Goal: Transaction & Acquisition: Purchase product/service

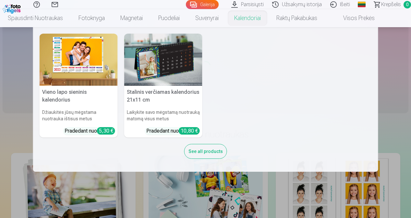
scroll to position [32, 0]
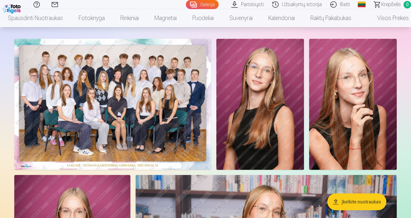
click at [122, 85] on img at bounding box center [112, 104] width 197 height 131
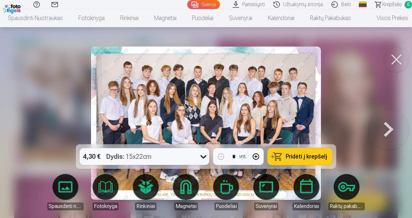
click at [202, 156] on icon at bounding box center [203, 157] width 10 height 10
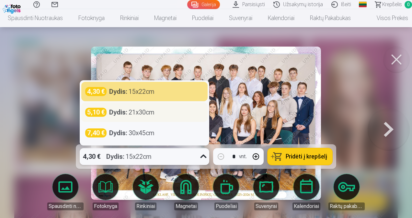
click at [151, 114] on div "Dydis : 21x30cm" at bounding box center [131, 112] width 45 height 9
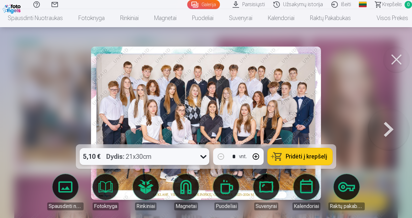
click at [205, 154] on icon at bounding box center [203, 157] width 10 height 10
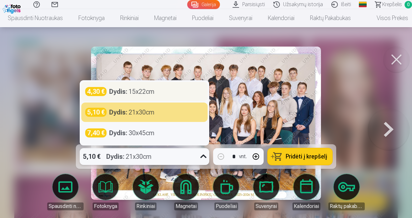
click at [137, 97] on div "4,30 € Dydis : 15x22cm" at bounding box center [144, 91] width 126 height 19
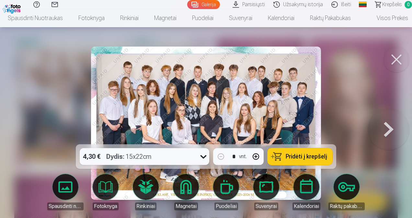
click at [298, 156] on span "Pridėti į krepšelį" at bounding box center [306, 157] width 41 height 6
click at [396, 60] on button at bounding box center [397, 60] width 26 height 26
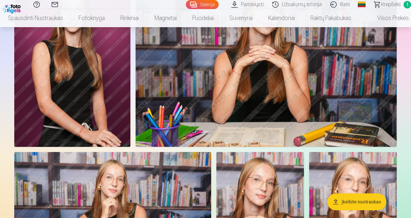
scroll to position [324, 0]
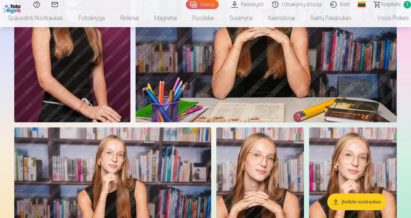
click at [273, 140] on img at bounding box center [260, 193] width 88 height 131
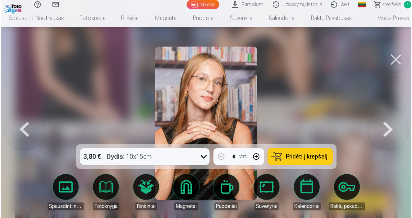
scroll to position [260, 0]
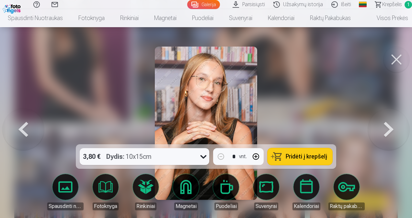
click at [29, 128] on button at bounding box center [23, 123] width 41 height 29
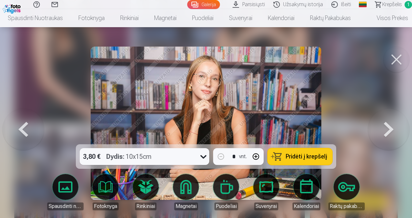
click at [386, 131] on button at bounding box center [388, 123] width 41 height 29
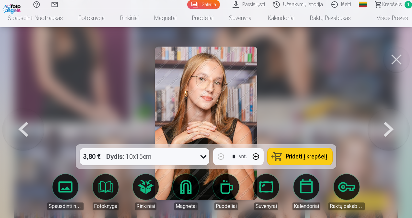
click at [32, 135] on button at bounding box center [23, 123] width 41 height 29
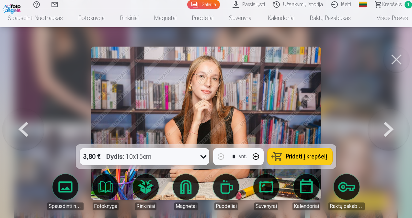
click at [27, 134] on button at bounding box center [23, 123] width 41 height 29
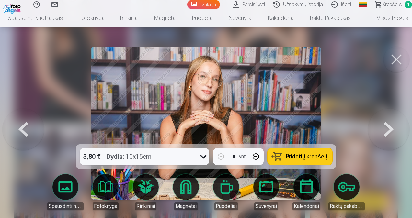
click at [27, 134] on button at bounding box center [23, 123] width 41 height 29
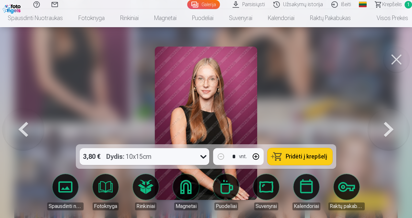
click at [390, 130] on button at bounding box center [388, 123] width 41 height 29
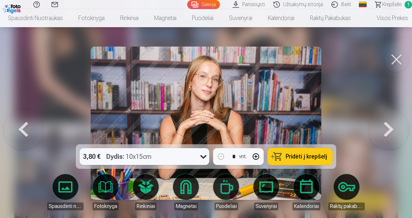
click at [200, 158] on icon at bounding box center [203, 157] width 10 height 10
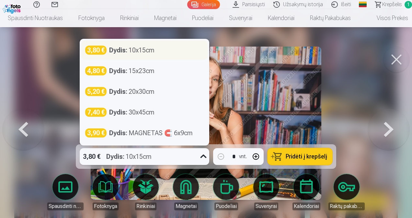
click at [152, 48] on div "Dydis : 10x15cm" at bounding box center [131, 50] width 45 height 9
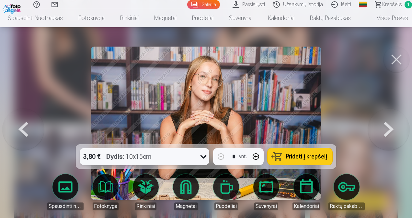
click at [298, 159] on span "Pridėti į krepšelį" at bounding box center [306, 157] width 41 height 6
click at [406, 59] on button at bounding box center [397, 60] width 26 height 26
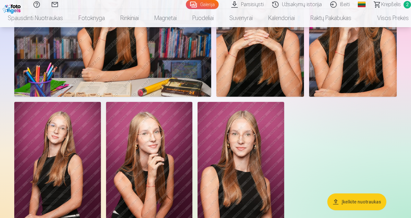
scroll to position [454, 0]
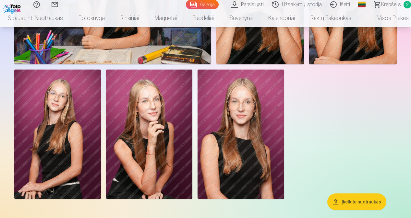
click at [264, 128] on img at bounding box center [240, 135] width 87 height 130
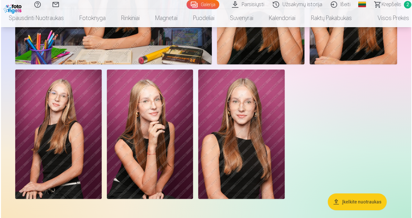
scroll to position [455, 0]
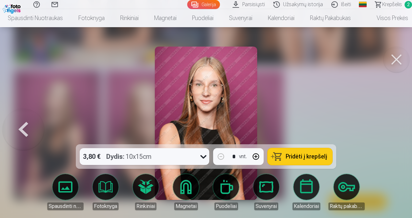
click at [391, 59] on button at bounding box center [397, 60] width 26 height 26
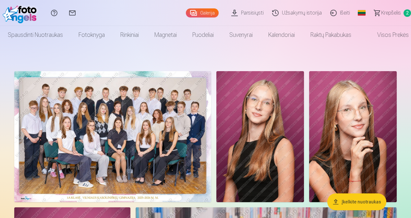
click at [279, 120] on img at bounding box center [260, 136] width 88 height 131
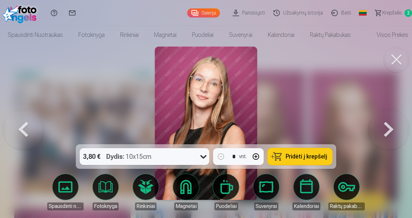
click at [401, 61] on button at bounding box center [397, 60] width 26 height 26
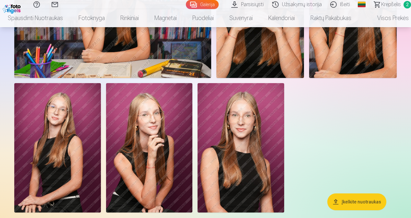
scroll to position [454, 0]
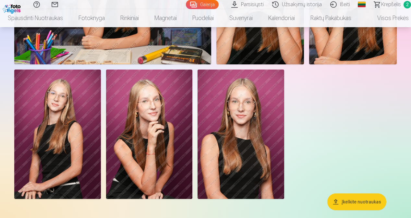
click at [259, 124] on img at bounding box center [240, 135] width 87 height 130
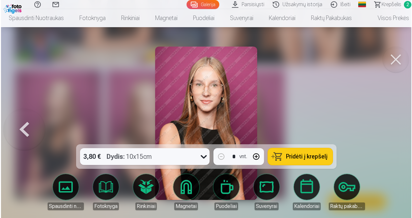
scroll to position [455, 0]
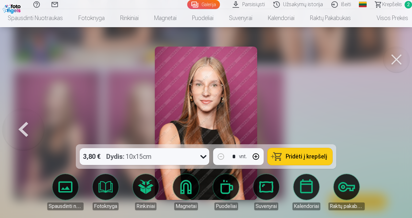
click at [301, 161] on button "Pridėti į krepšelį" at bounding box center [300, 156] width 65 height 17
click at [401, 4] on span "Krepšelis" at bounding box center [393, 5] width 20 height 8
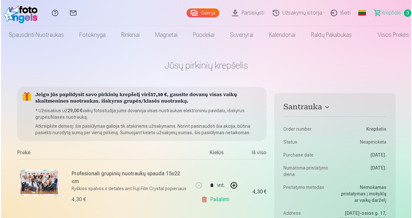
scroll to position [455, 0]
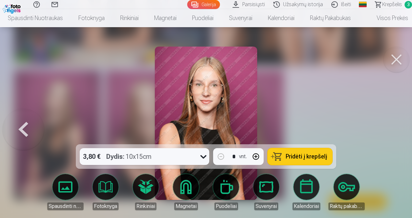
click at [400, 55] on button at bounding box center [397, 60] width 26 height 26
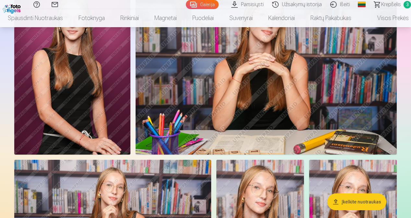
scroll to position [324, 0]
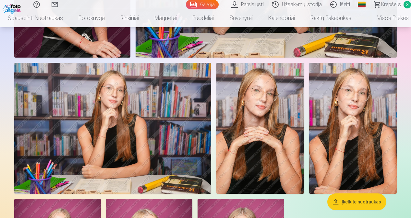
click at [355, 123] on img at bounding box center [353, 128] width 88 height 131
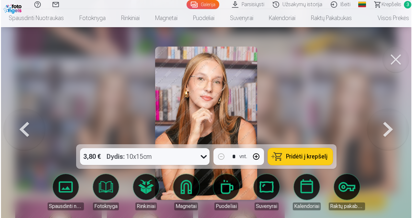
scroll to position [325, 0]
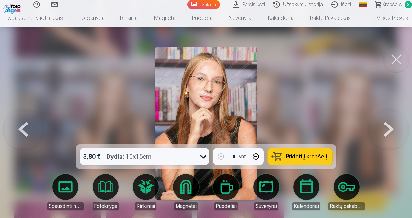
click at [305, 155] on span "Pridėti į krepšelį" at bounding box center [306, 157] width 41 height 6
click at [397, 4] on span "Krepšelis" at bounding box center [393, 5] width 20 height 8
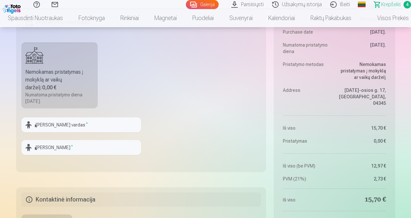
scroll to position [421, 0]
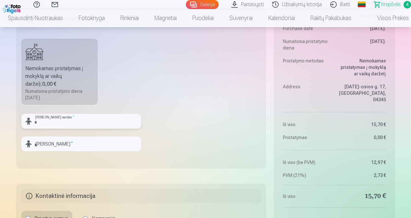
click at [108, 122] on input "text" at bounding box center [81, 121] width 120 height 15
type input "*"
type input "****"
type input "**********"
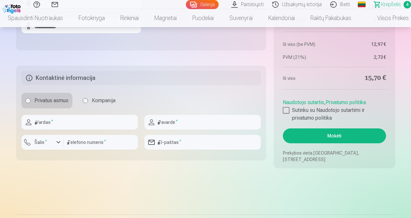
scroll to position [551, 0]
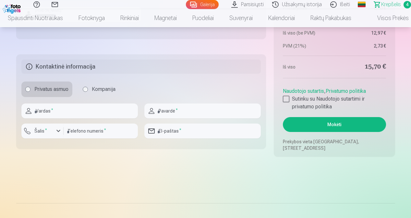
type input "****"
click at [122, 113] on input "text" at bounding box center [79, 111] width 116 height 15
type input "****"
type input "**********"
type input "*********"
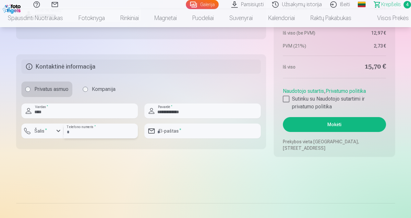
type input "**********"
click at [198, 82] on div "Privatus asmuo Kompanija" at bounding box center [141, 90] width 240 height 16
click at [285, 98] on div at bounding box center [286, 99] width 6 height 6
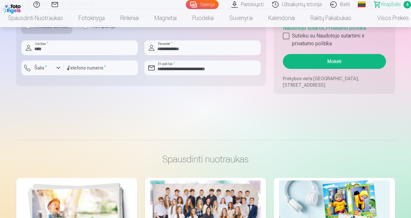
scroll to position [616, 0]
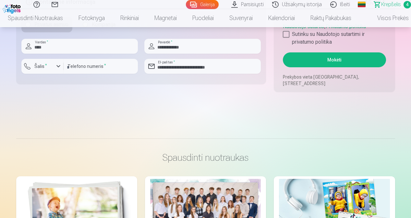
click at [304, 64] on button "Mokėti" at bounding box center [334, 60] width 103 height 15
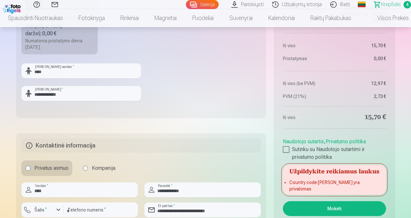
scroll to position [519, 0]
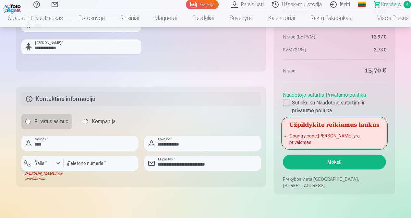
click at [58, 165] on div "button" at bounding box center [58, 164] width 8 height 8
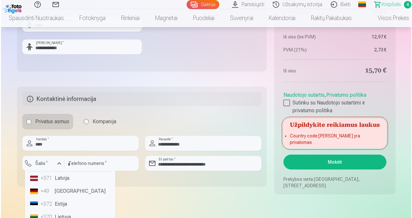
scroll to position [32, 0]
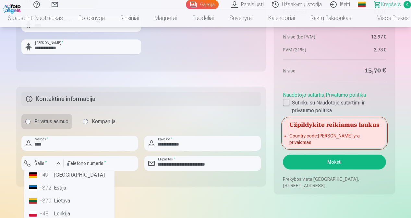
click at [55, 200] on li "+370 Lietuva" at bounding box center [69, 201] width 85 height 13
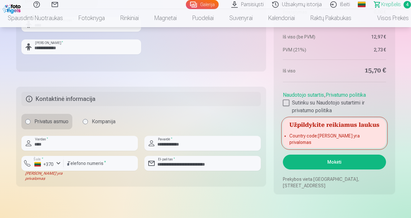
click at [312, 159] on button "Mokėti" at bounding box center [334, 162] width 103 height 15
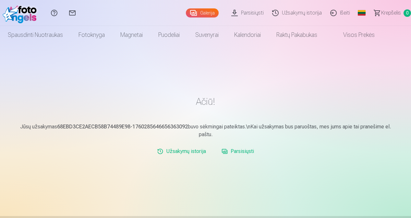
click at [238, 150] on link "Parsisiųsti" at bounding box center [238, 151] width 38 height 13
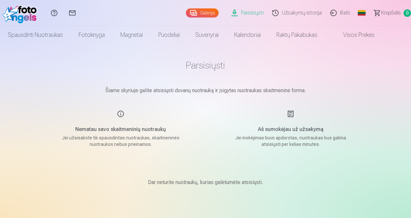
click at [292, 15] on link "Užsakymų istorija" at bounding box center [298, 13] width 58 height 26
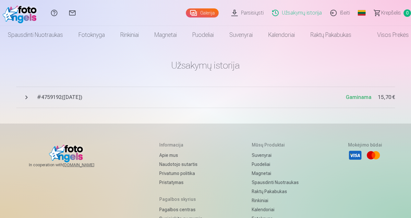
click at [80, 100] on span "# 4759192 ( 12.10.2025 )" at bounding box center [191, 98] width 309 height 8
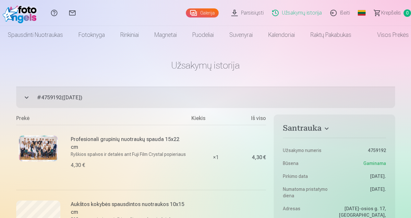
click at [253, 13] on link "Parsisiųsti" at bounding box center [248, 13] width 41 height 26
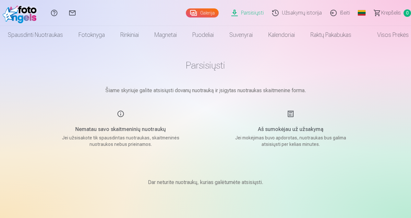
click at [129, 129] on h5 "Nematau savo skaitmeninių nuotraukų" at bounding box center [120, 130] width 123 height 8
click at [123, 115] on div "Nematau savo skaitmeninių nuotraukų Jei užsisakote tik spausdintas nuotraukas, …" at bounding box center [120, 129] width 154 height 38
